Goal: Check status

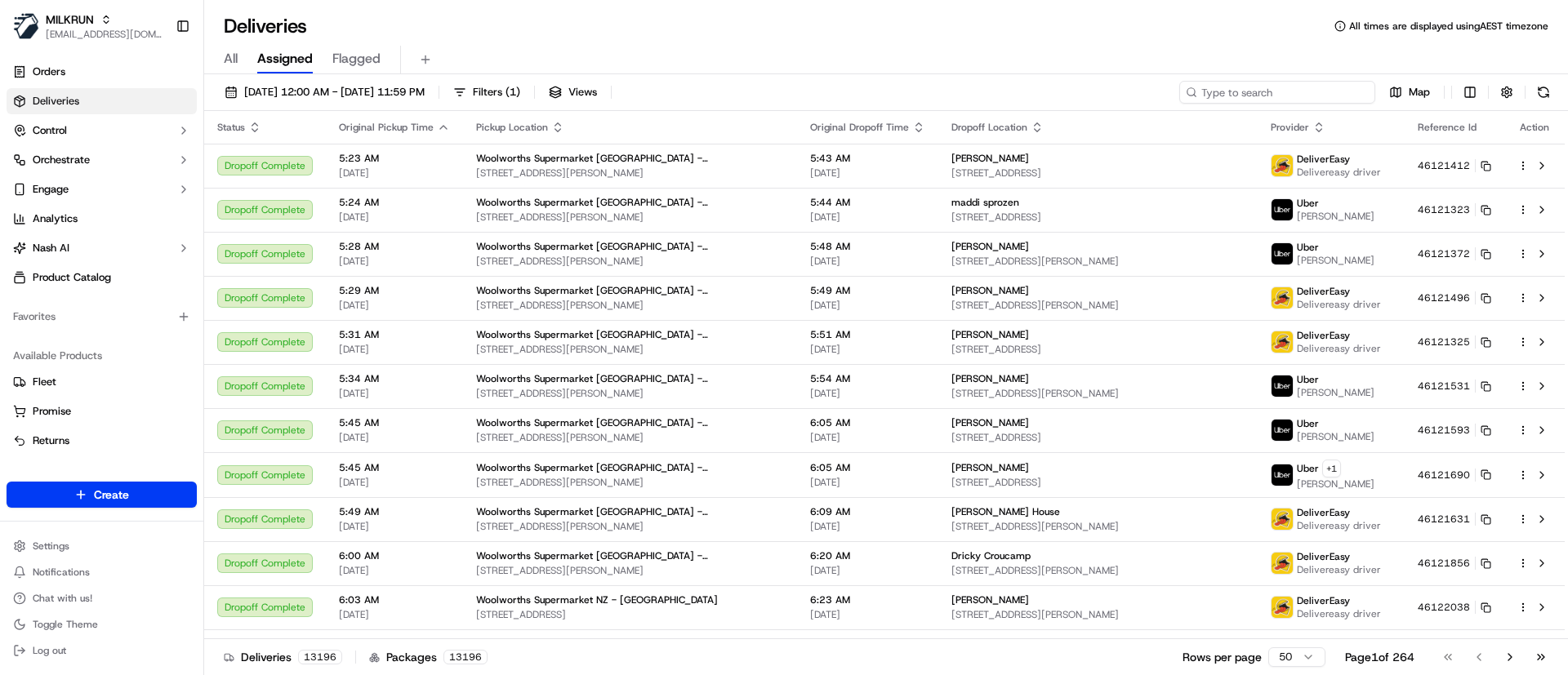
click at [1290, 94] on input at bounding box center [1277, 92] width 196 height 23
paste input "f72931cf-a110-423b-b73f-ea24de105c65"
type input "f72931cf-a110-423b-b73f-ea24de105c65"
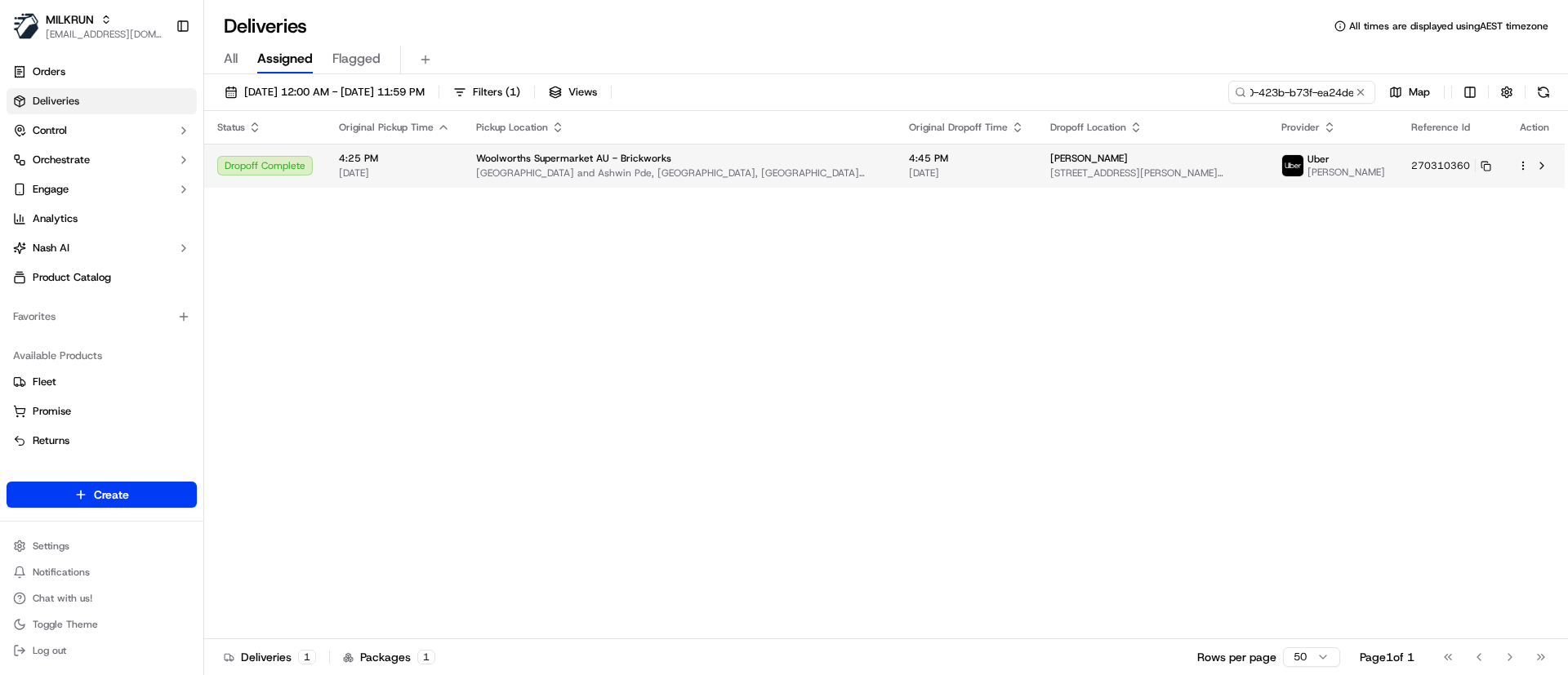
click at [616, 151] on span "Woolworths Supermarket AU - Brickworks" at bounding box center [573, 158] width 195 height 13
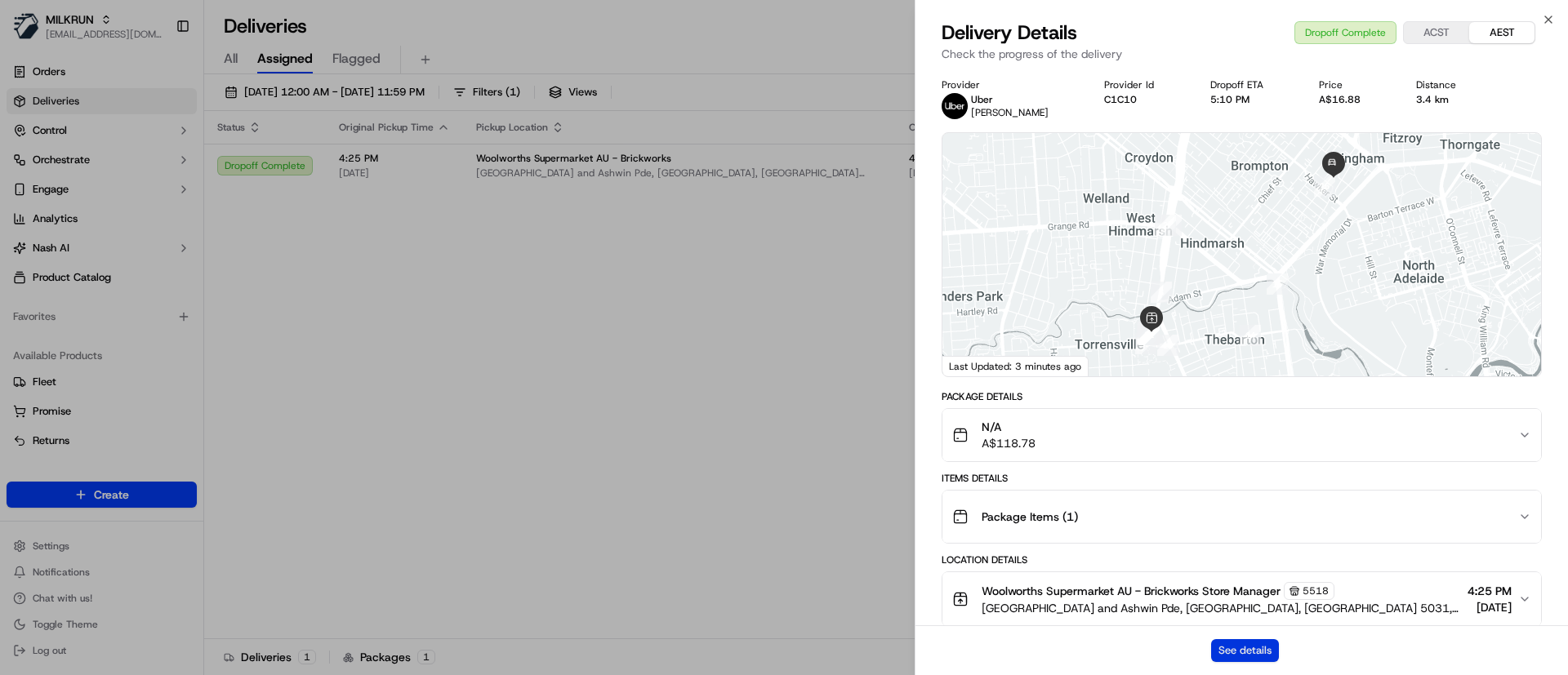
click at [1246, 652] on button "See details" at bounding box center [1245, 650] width 68 height 23
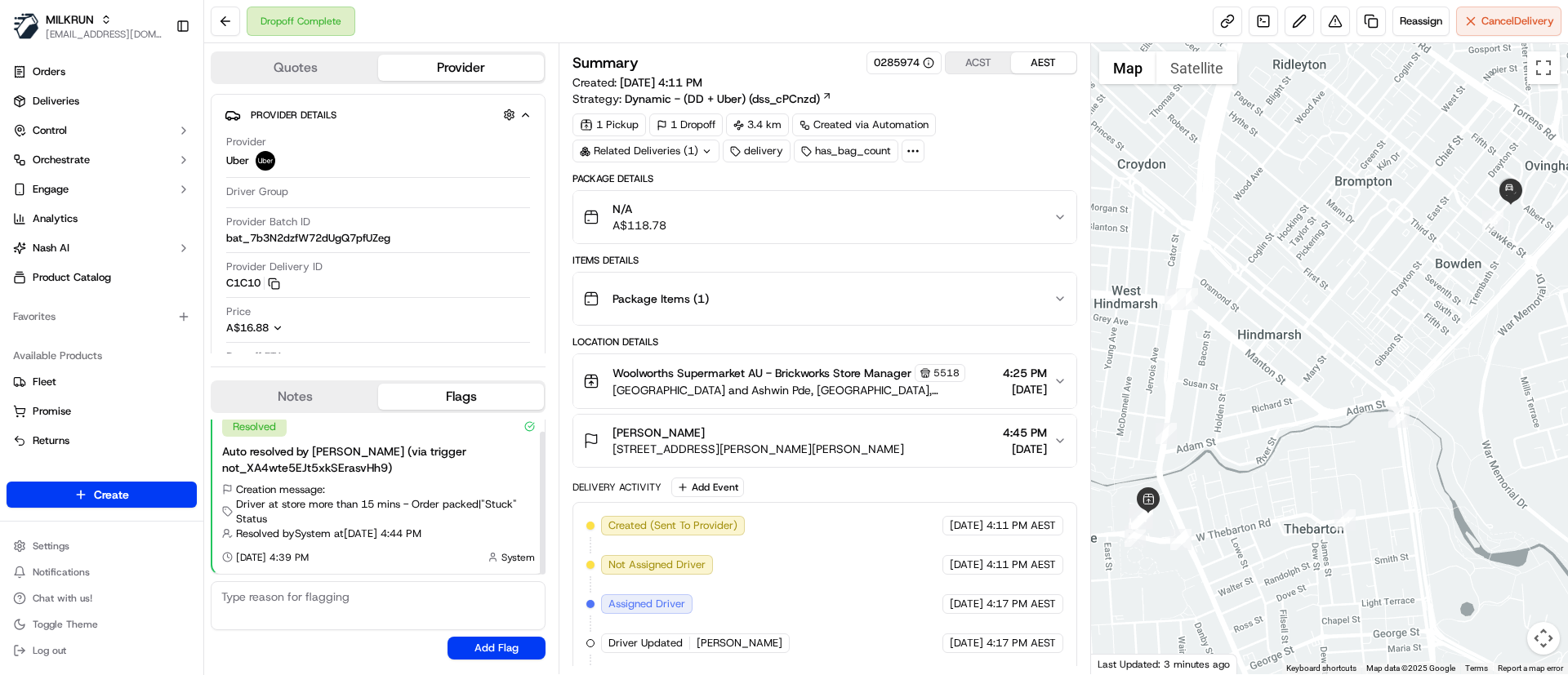
scroll to position [275, 0]
